Goal: Information Seeking & Learning: Understand process/instructions

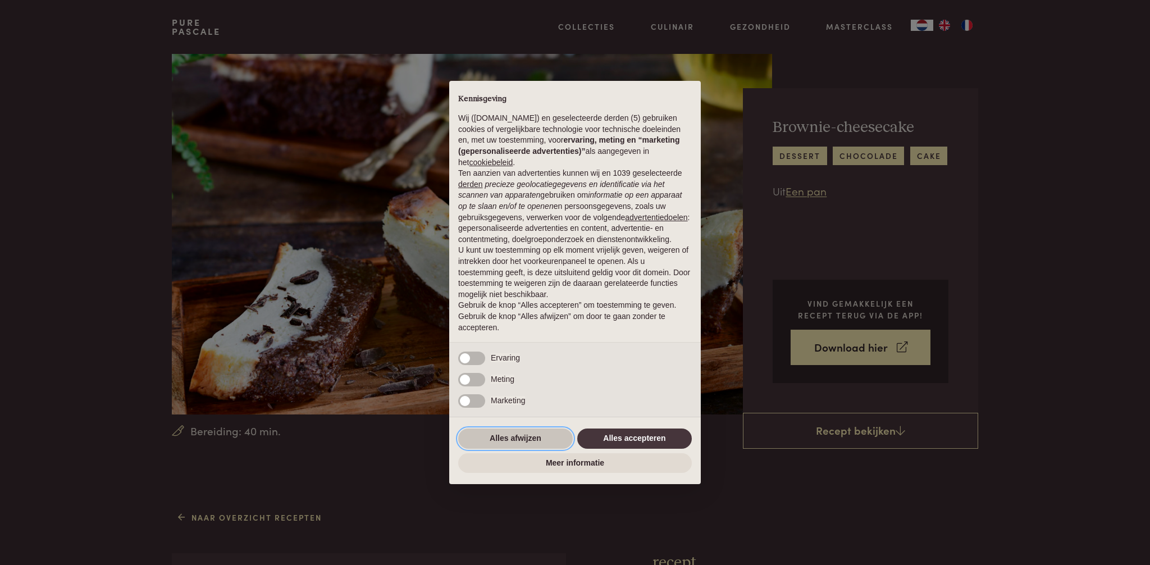
click at [524, 438] on button "Alles afwijzen" at bounding box center [515, 438] width 115 height 20
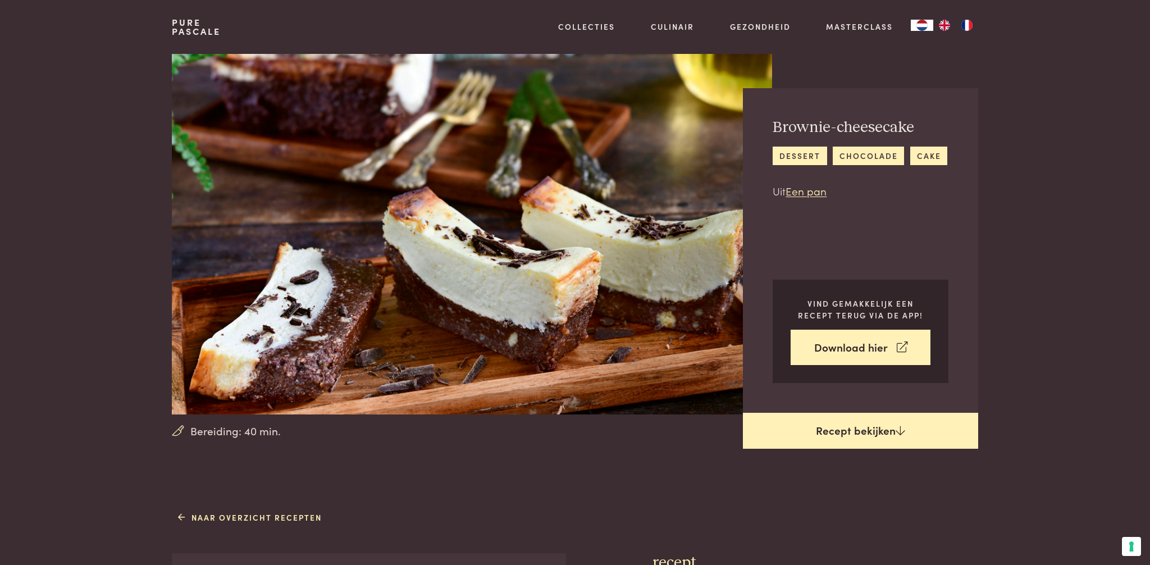
click at [809, 434] on link "Recept bekijken" at bounding box center [860, 431] width 235 height 36
